Goal: Information Seeking & Learning: Learn about a topic

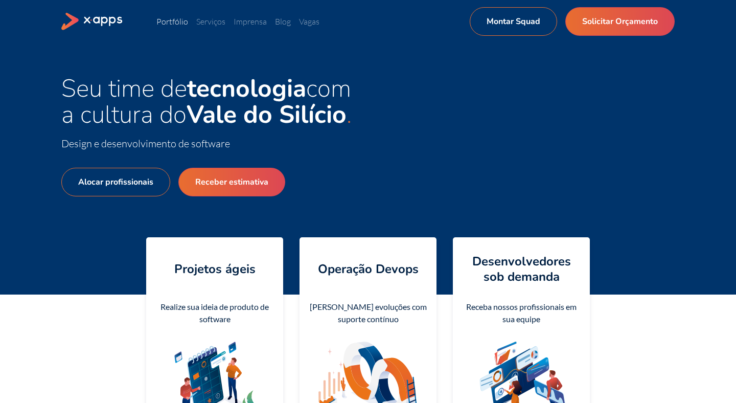
click at [178, 25] on link "Portfólio" at bounding box center [172, 21] width 32 height 10
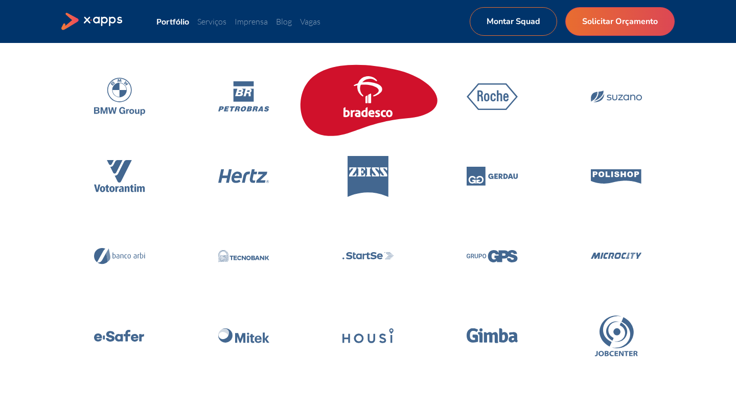
scroll to position [232, 0]
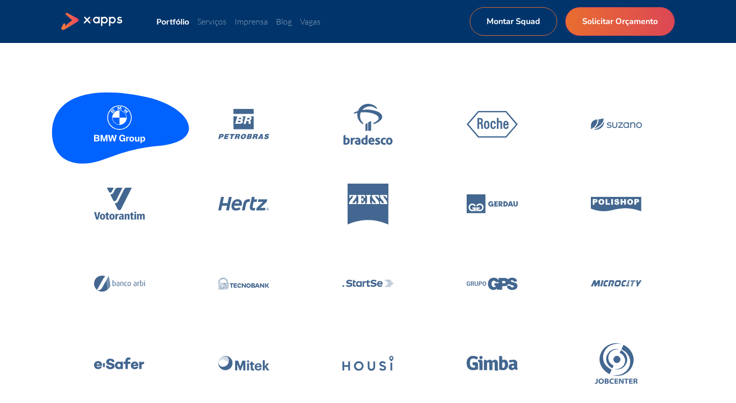
click at [123, 123] on icon at bounding box center [122, 121] width 7 height 7
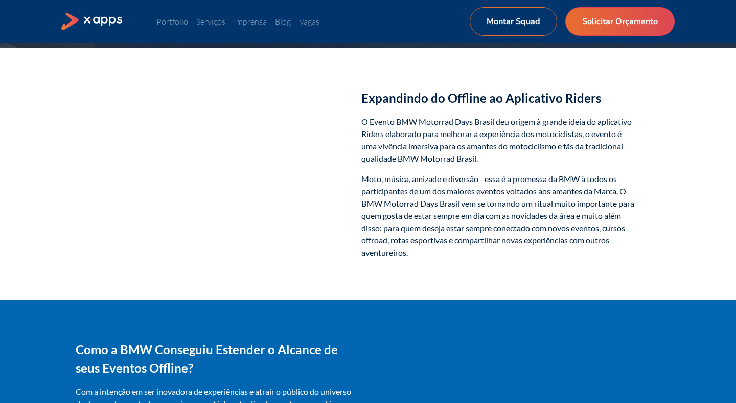
scroll to position [281, 0]
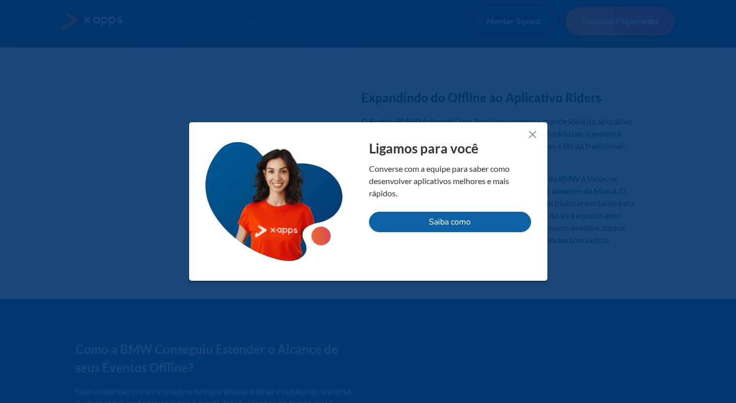
click at [531, 133] on line at bounding box center [532, 134] width 6 height 6
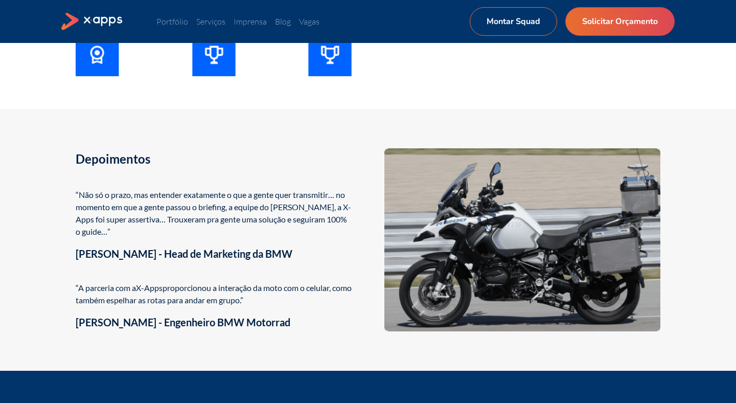
scroll to position [1589, 0]
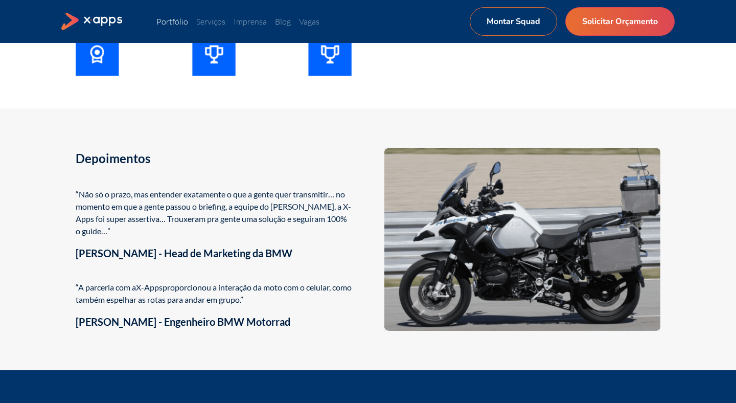
click at [178, 26] on link "Portfólio" at bounding box center [172, 21] width 32 height 10
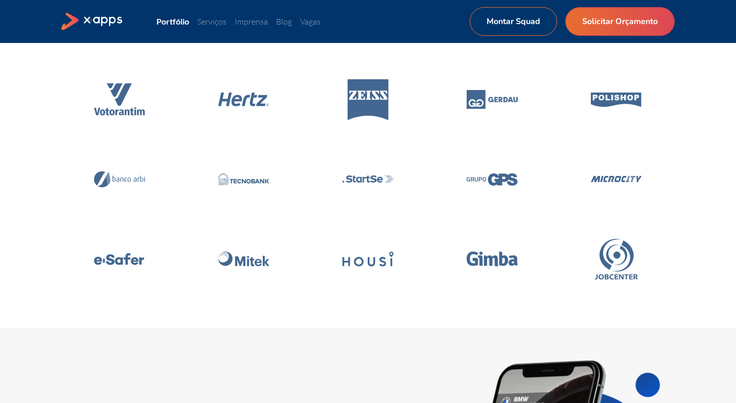
scroll to position [220, 0]
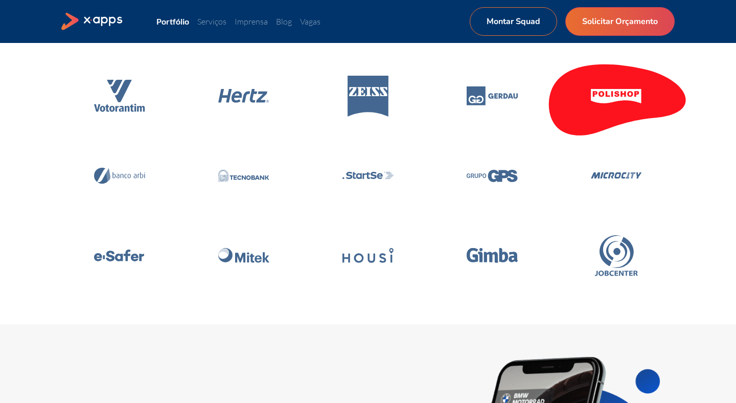
click at [618, 88] on icon at bounding box center [616, 96] width 145 height 87
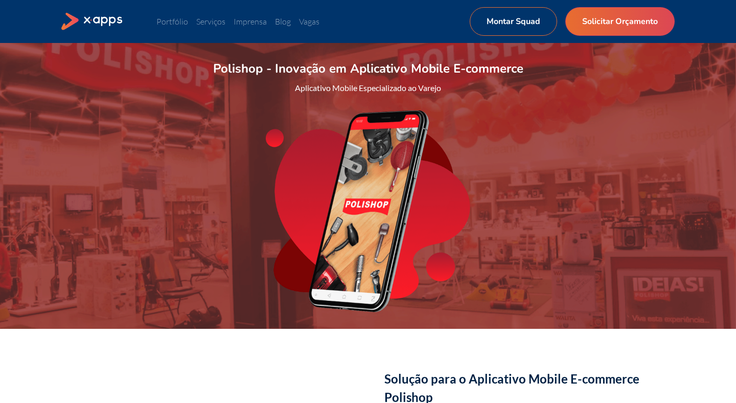
click at [175, 15] on div "Portfólio Serviços Imprensa Blog Vagas Montar Squad Solicitar Orçamento Montar …" at bounding box center [367, 21] width 613 height 29
click at [175, 16] on ul "Portfólio Serviços Imprensa Blog Vagas Montar Squad Solicitar Orçamento" at bounding box center [312, 21] width 313 height 12
click at [175, 26] on link "Portfólio" at bounding box center [172, 21] width 32 height 10
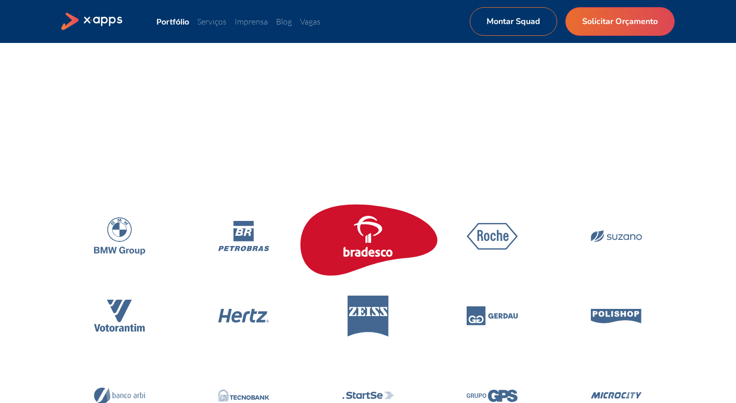
click at [360, 234] on icon at bounding box center [367, 236] width 51 height 41
